Goal: Task Accomplishment & Management: Use online tool/utility

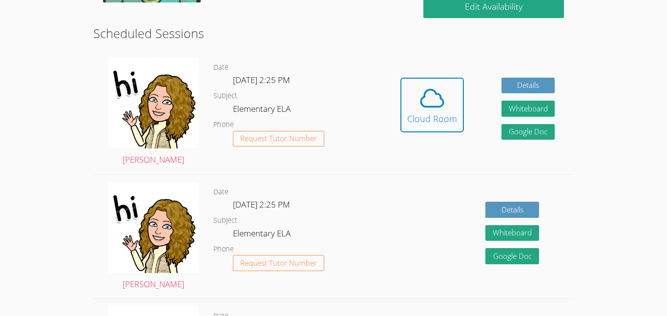
scroll to position [273, 0]
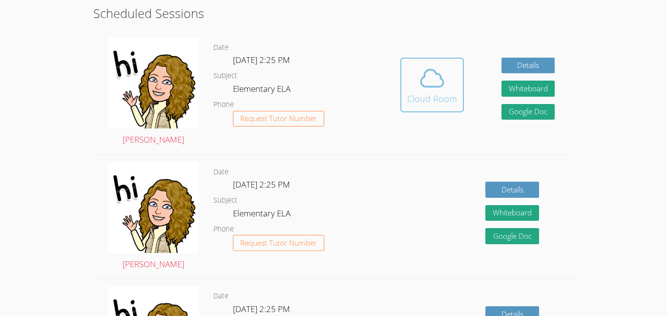
click at [446, 69] on span at bounding box center [432, 77] width 50 height 27
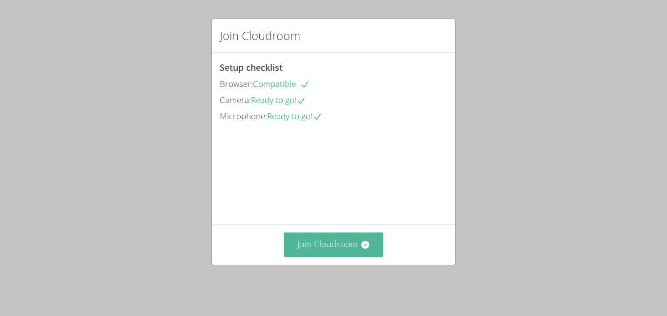
click at [333, 252] on button "Join Cloudroom" at bounding box center [334, 244] width 100 height 24
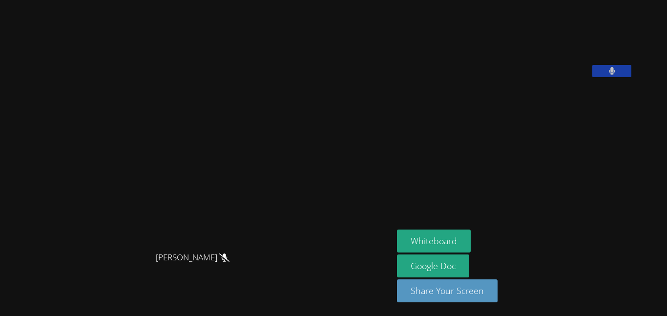
click at [631, 77] on button at bounding box center [611, 71] width 39 height 12
click at [617, 75] on icon at bounding box center [612, 71] width 10 height 8
click at [470, 243] on button "Whiteboard" at bounding box center [434, 240] width 74 height 23
